Goal: Task Accomplishment & Management: Use online tool/utility

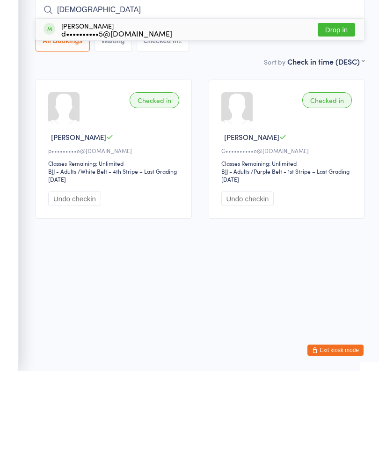
type input "[DEMOGRAPHIC_DATA]"
click at [338, 108] on button "Drop in" at bounding box center [336, 115] width 37 height 14
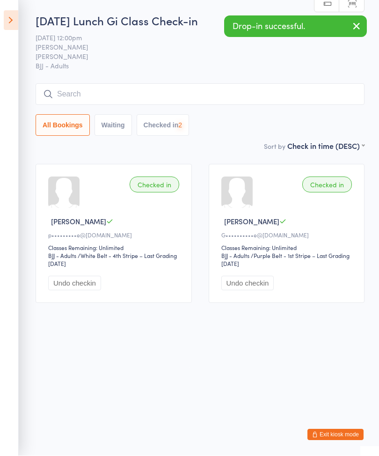
scroll to position [0, 0]
click at [66, 96] on input "search" at bounding box center [200, 95] width 329 height 22
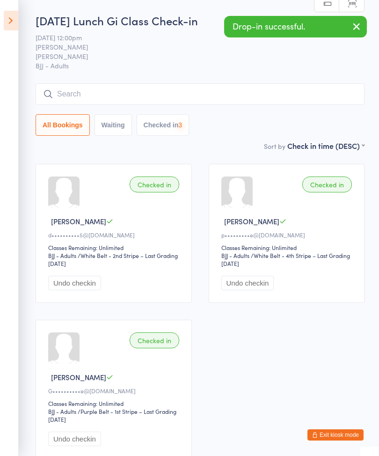
scroll to position [0, 0]
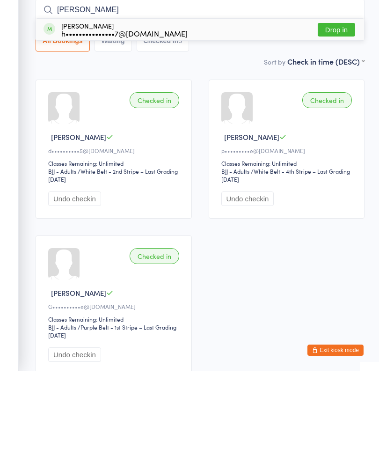
type input "[PERSON_NAME]"
click at [133, 114] on div "h•••••••••••••••7@[DOMAIN_NAME]" at bounding box center [124, 117] width 126 height 7
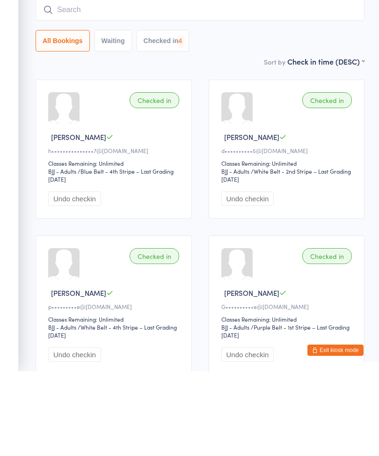
click at [139, 84] on input "search" at bounding box center [200, 95] width 329 height 22
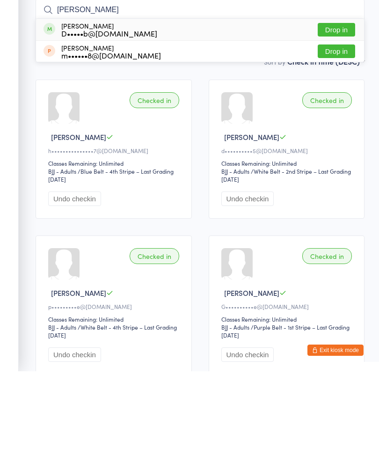
type input "[PERSON_NAME]"
click at [335, 108] on button "Drop in" at bounding box center [336, 115] width 37 height 14
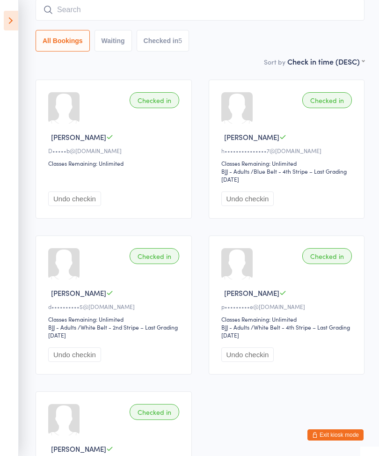
click at [265, 14] on input "search" at bounding box center [200, 10] width 329 height 22
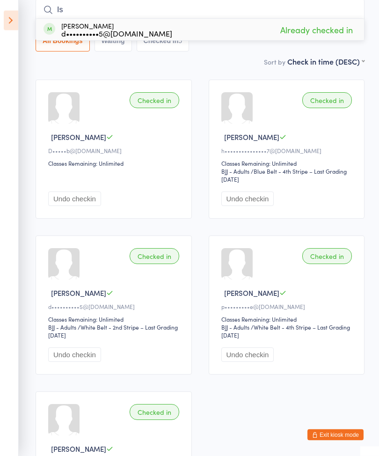
type input "I"
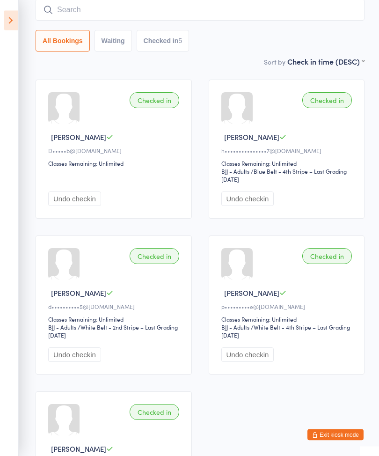
scroll to position [85, 0]
click at [0, 7] on aside "Events for [DATE] D Sep, YYYY [DATE] Sun Mon Tue Wed Thu Fri Sat 36 31 01 02 03…" at bounding box center [9, 228] width 19 height 456
click at [11, 22] on icon at bounding box center [11, 21] width 15 height 20
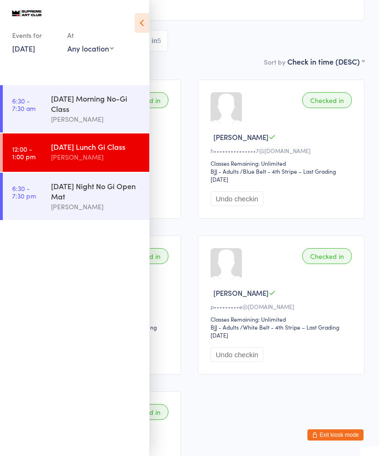
click at [61, 201] on div "[DATE] Night No Gi Open Mat" at bounding box center [96, 191] width 90 height 21
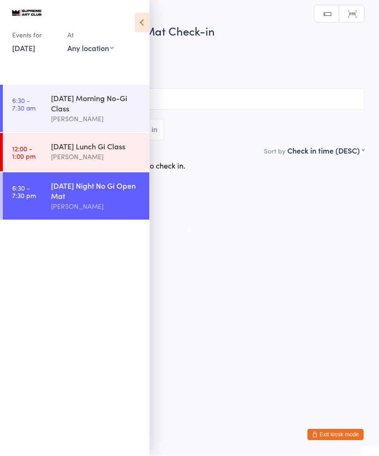
click at [135, 25] on icon at bounding box center [142, 23] width 15 height 20
